Goal: Task Accomplishment & Management: Manage account settings

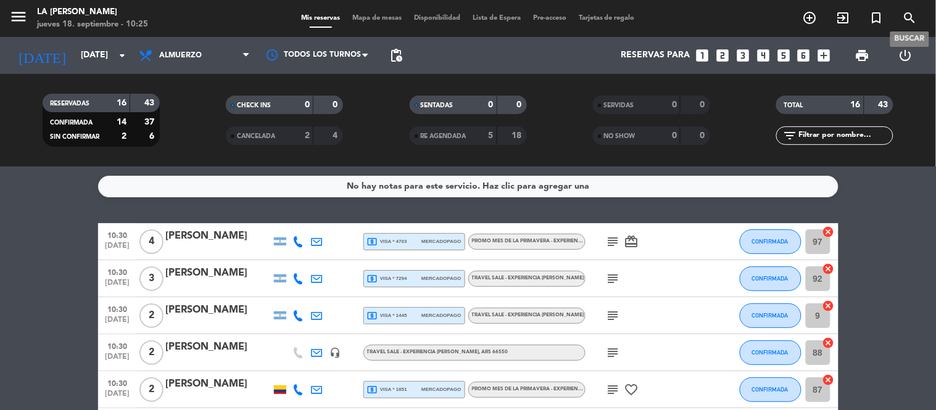
click at [915, 19] on icon "search" at bounding box center [909, 17] width 15 height 15
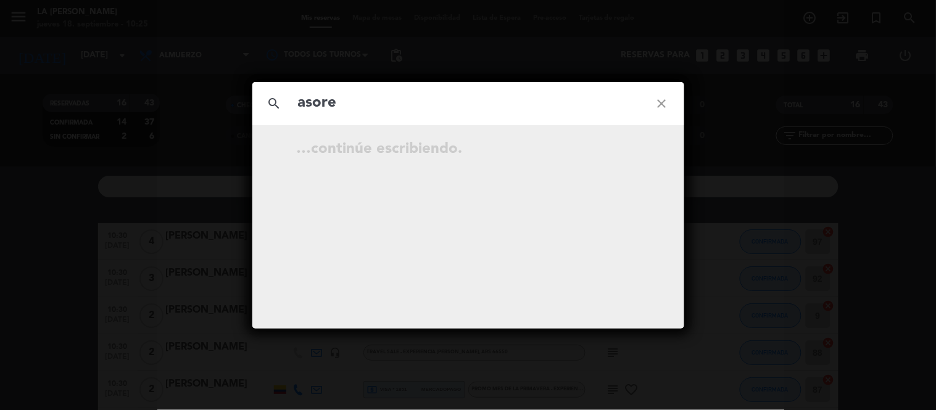
type input "asore"
click at [624, 144] on icon "open_in_new" at bounding box center [631, 151] width 15 height 15
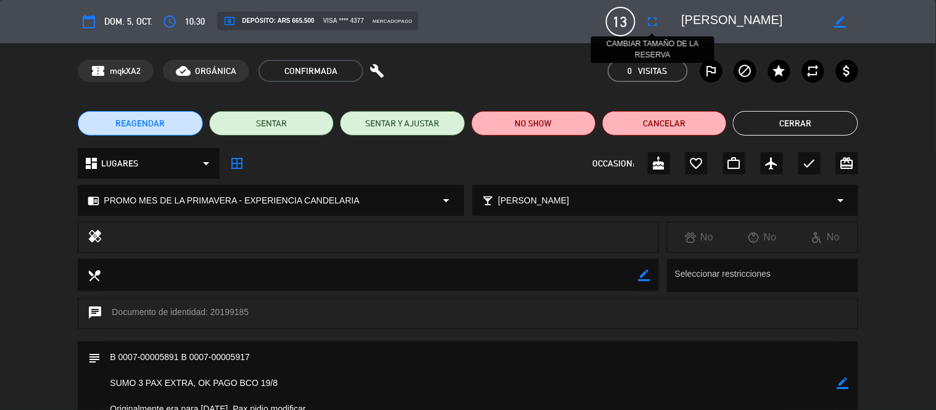
click at [651, 27] on icon "fullscreen" at bounding box center [652, 21] width 15 height 15
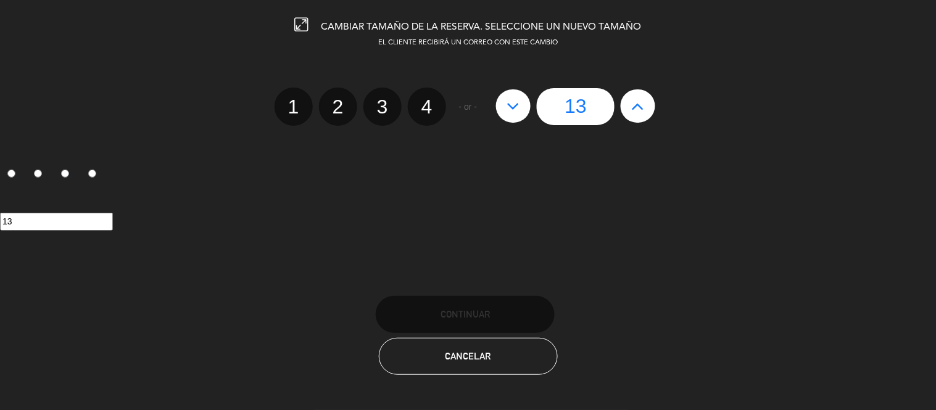
click at [632, 104] on icon at bounding box center [638, 106] width 13 height 20
type input "14"
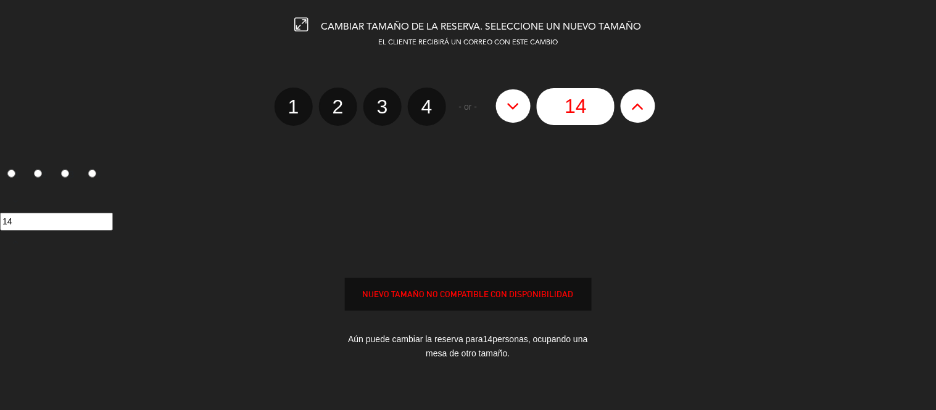
click at [632, 104] on icon at bounding box center [638, 106] width 13 height 20
type input "15"
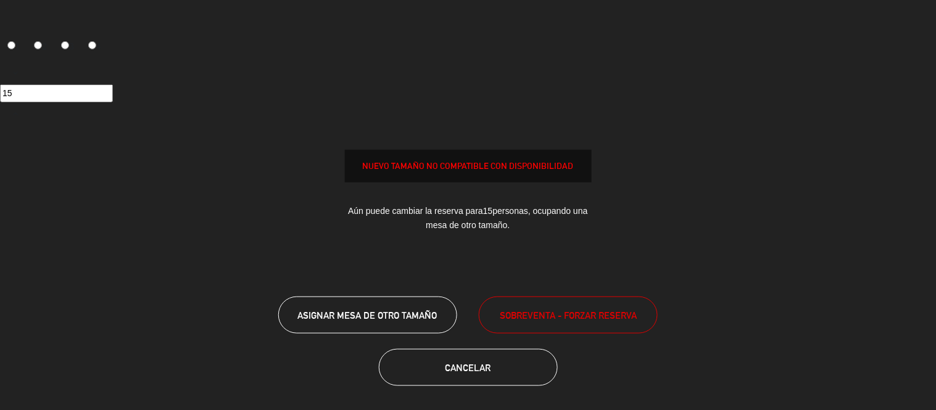
scroll to position [130, 0]
click at [409, 309] on span "ASIGNAR MESA DE OTRO TAMAÑO" at bounding box center [367, 314] width 139 height 10
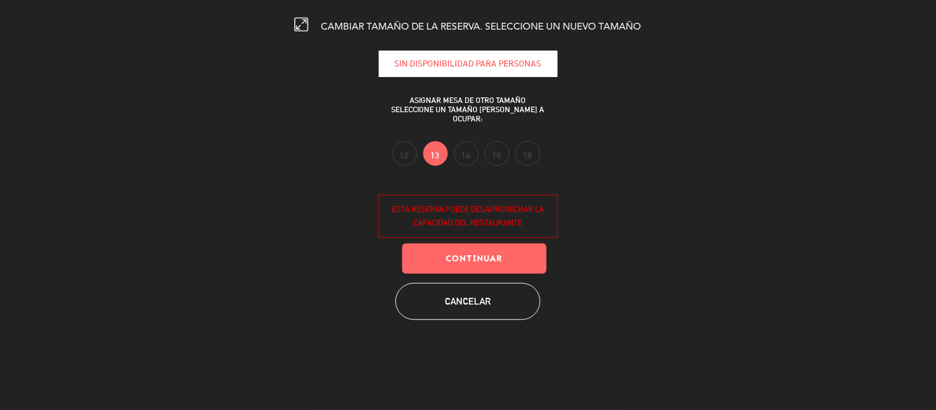
scroll to position [0, 0]
click at [465, 141] on label "14" at bounding box center [466, 153] width 25 height 25
click at [432, 143] on label "13" at bounding box center [435, 153] width 25 height 25
click at [464, 253] on button "Continuar" at bounding box center [474, 259] width 144 height 30
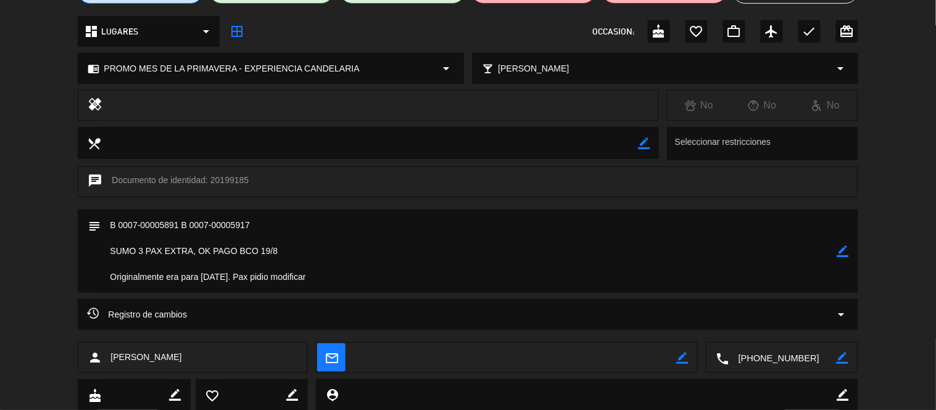
scroll to position [137, 0]
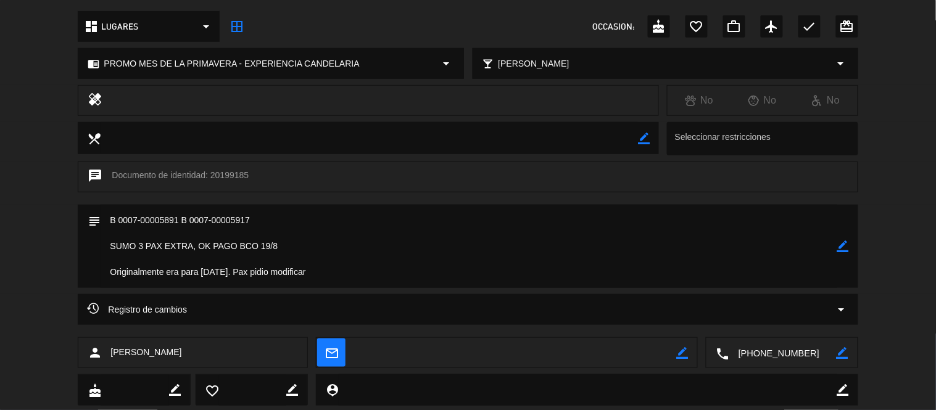
click at [845, 250] on icon "border_color" at bounding box center [843, 247] width 12 height 12
click at [444, 241] on textarea at bounding box center [469, 246] width 736 height 83
click at [282, 249] on textarea at bounding box center [469, 246] width 736 height 83
click at [344, 272] on textarea at bounding box center [469, 246] width 736 height 83
click at [267, 219] on textarea at bounding box center [469, 246] width 736 height 83
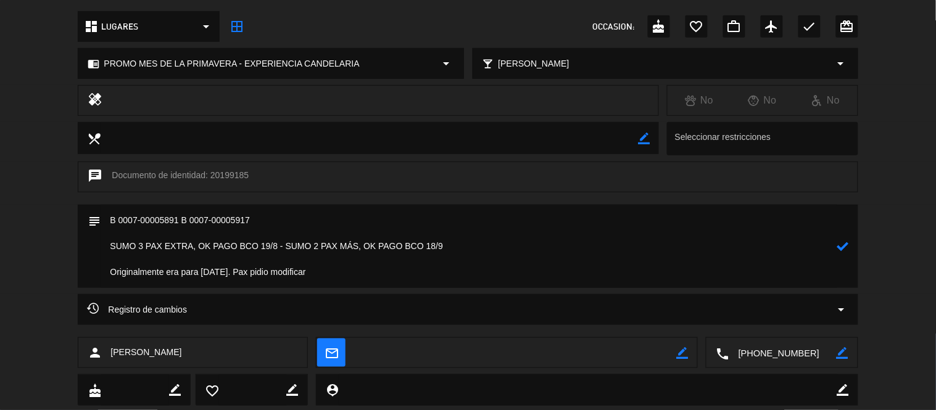
click at [183, 217] on textarea at bounding box center [469, 246] width 736 height 83
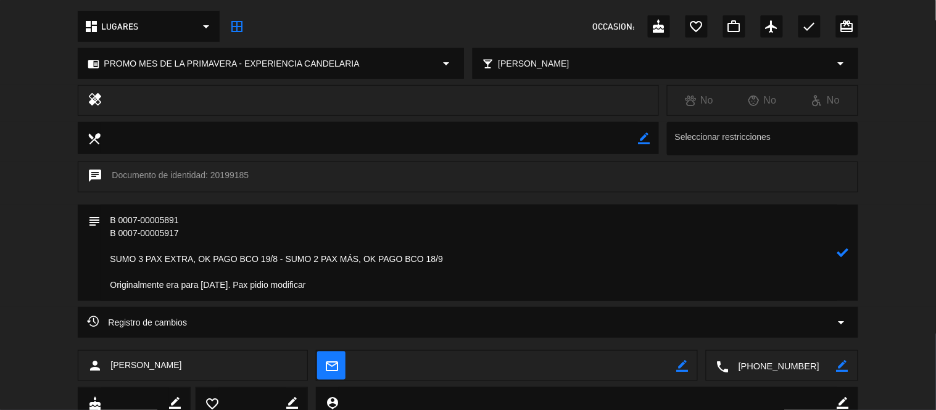
click at [218, 229] on textarea at bounding box center [469, 253] width 736 height 96
type textarea "B 0007-00005891 B 0007-00005917 SUMO 3 PAX EXTRA, OK PAGO BCO 19/8 - SUMO 2 PAX…"
click at [845, 254] on icon at bounding box center [843, 253] width 12 height 12
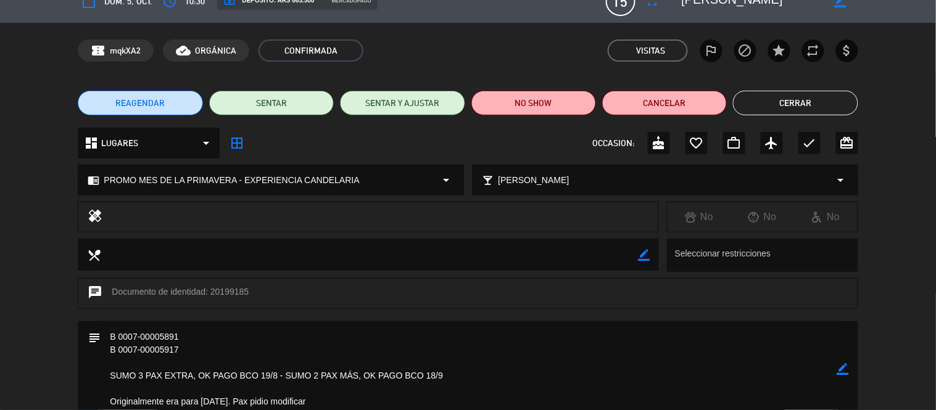
scroll to position [0, 0]
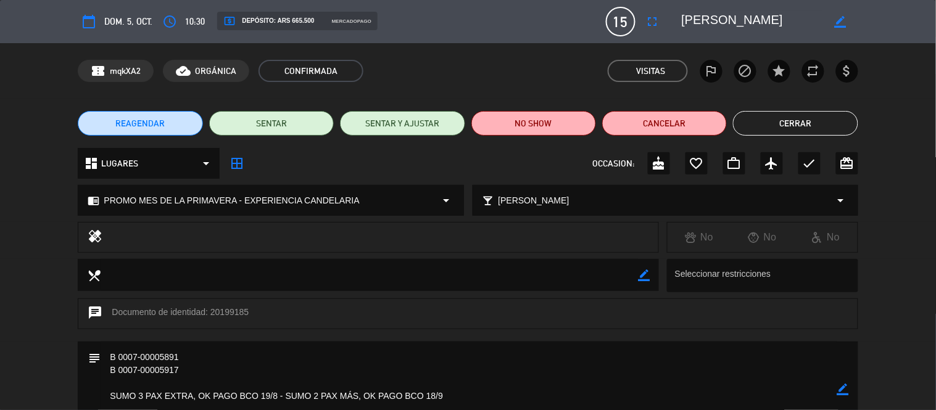
click at [133, 76] on span "mqkXA2" at bounding box center [125, 71] width 31 height 14
copy span "mqkXA2"
